Goal: Find specific page/section: Find specific page/section

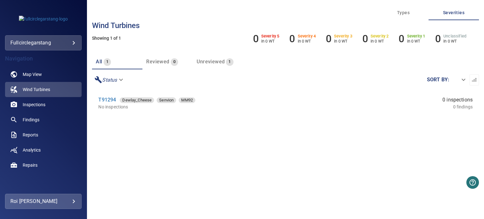
scroll to position [126, 0]
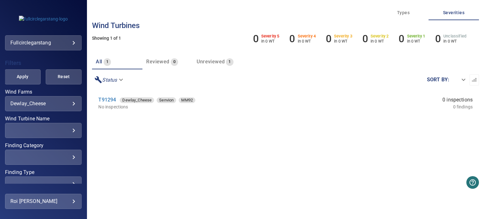
click at [69, 43] on body "**********" at bounding box center [242, 109] width 484 height 219
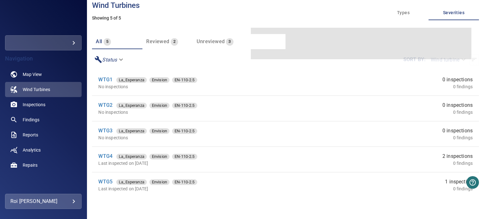
scroll to position [39, 0]
